Goal: Transaction & Acquisition: Purchase product/service

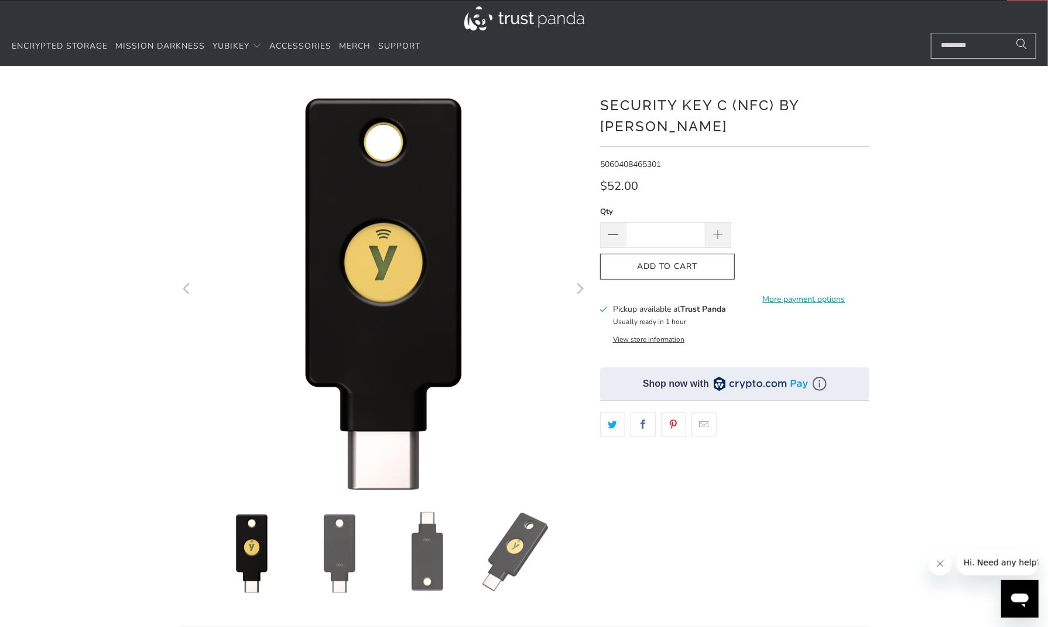
scroll to position [23, 0]
click at [666, 334] on button "View store information" at bounding box center [648, 338] width 71 height 9
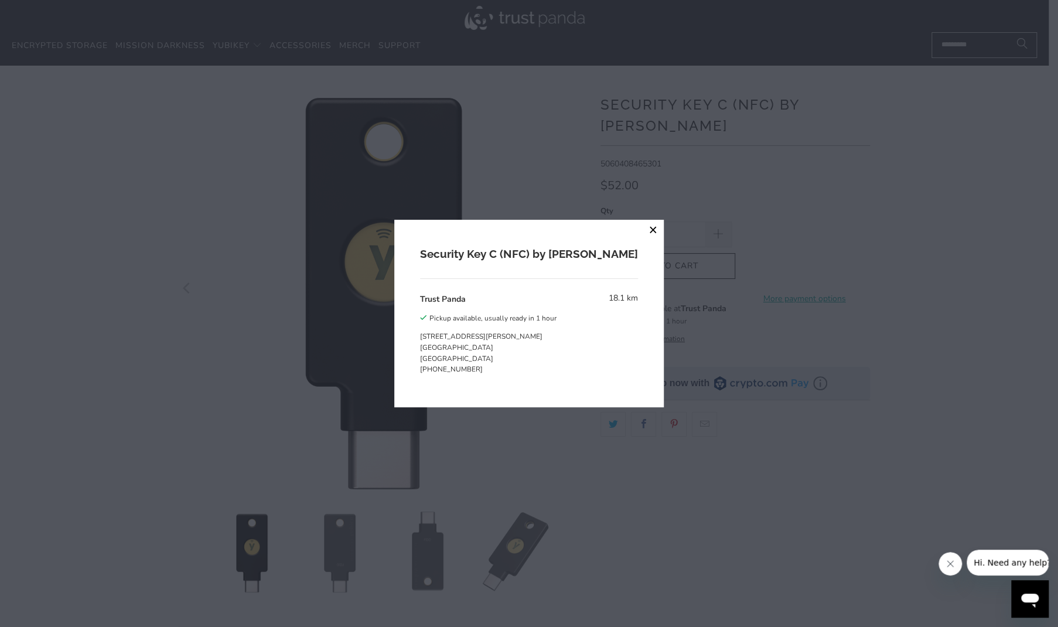
click at [642, 230] on button "close" at bounding box center [652, 230] width 21 height 21
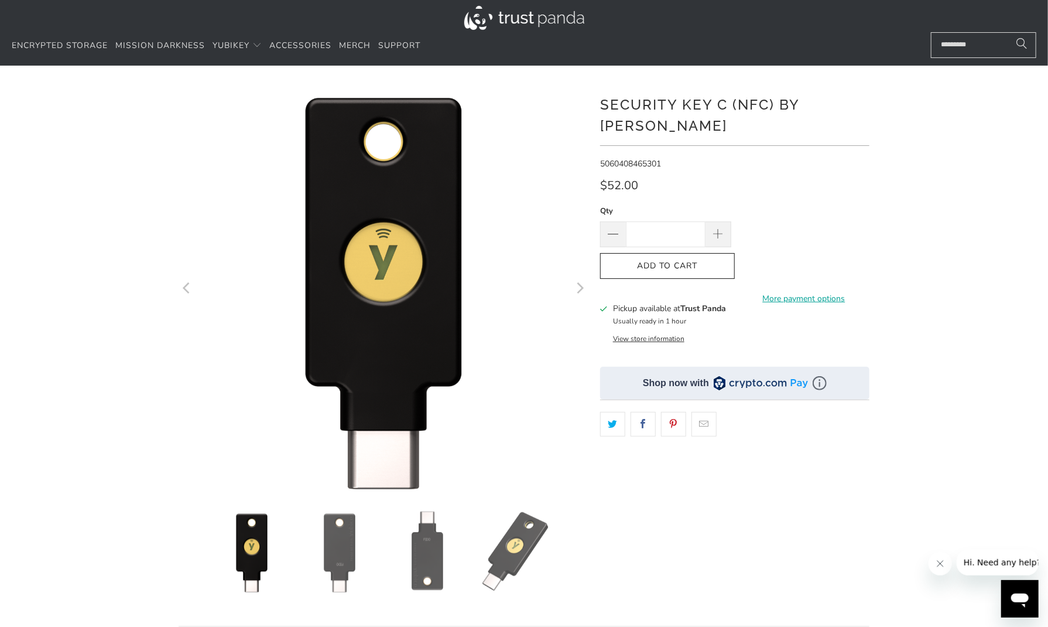
click at [955, 324] on div "*" at bounding box center [524, 378] width 1048 height 591
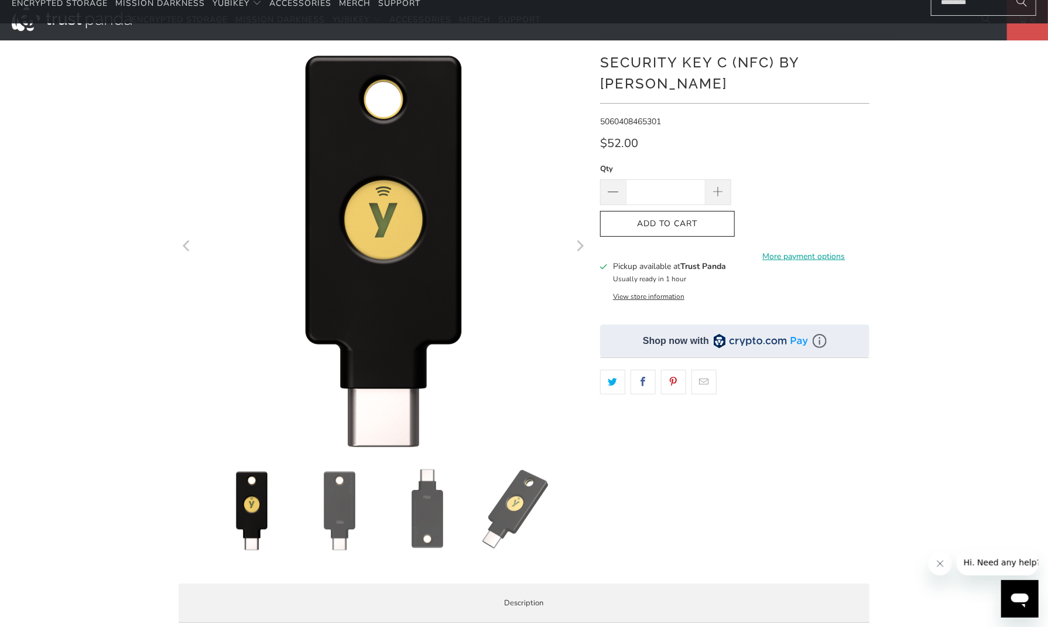
scroll to position [0, 0]
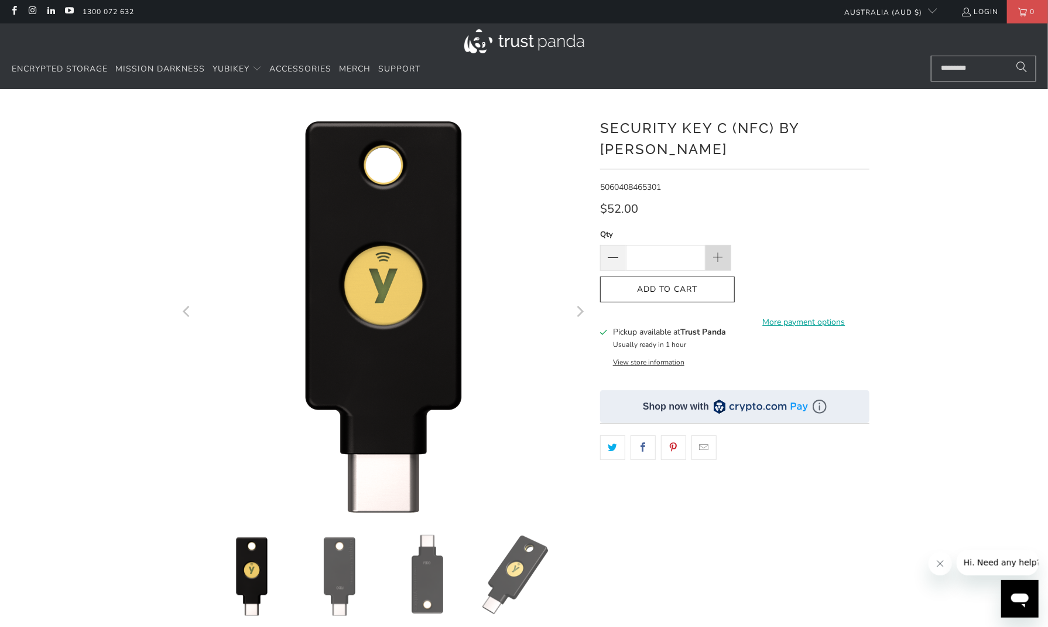
click at [719, 252] on span at bounding box center [718, 258] width 13 height 13
type input "*"
click at [678, 285] on span "Add to Cart" at bounding box center [668, 290] width 110 height 10
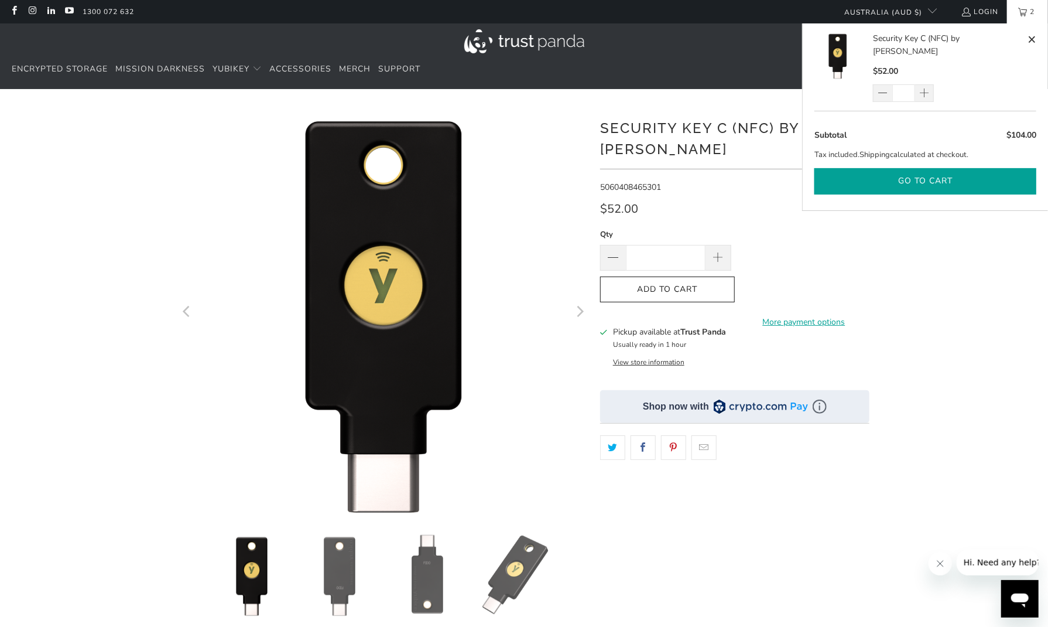
click at [911, 168] on button "Go to cart" at bounding box center [926, 181] width 222 height 26
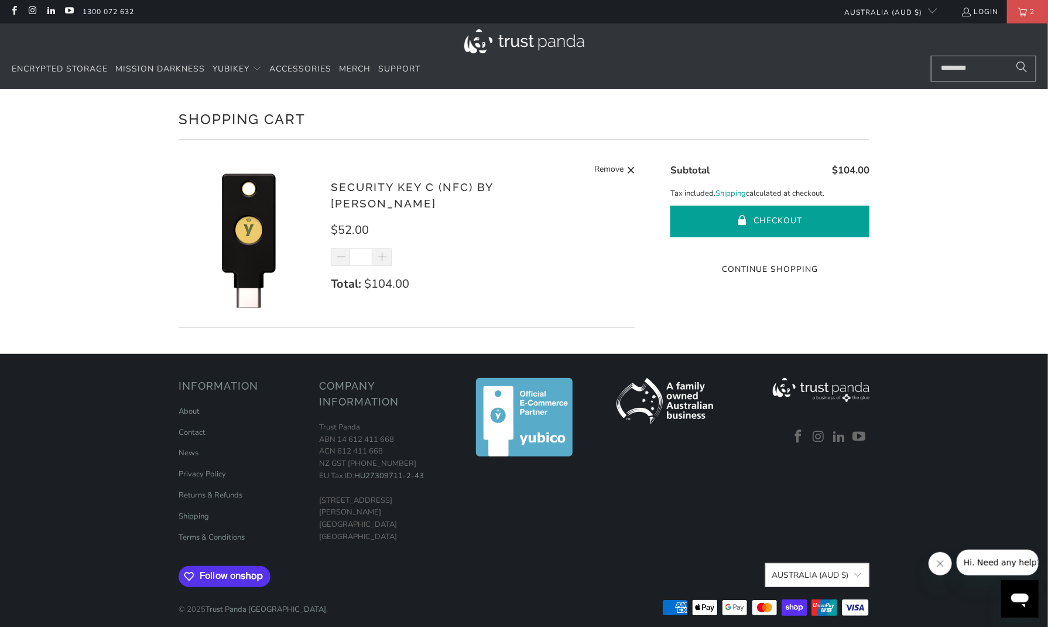
click at [772, 221] on button "Checkout" at bounding box center [769, 222] width 199 height 32
click at [342, 252] on span at bounding box center [342, 258] width 12 height 12
type input "*"
click at [767, 210] on button "Checkout" at bounding box center [769, 222] width 199 height 32
